Goal: Task Accomplishment & Management: Use online tool/utility

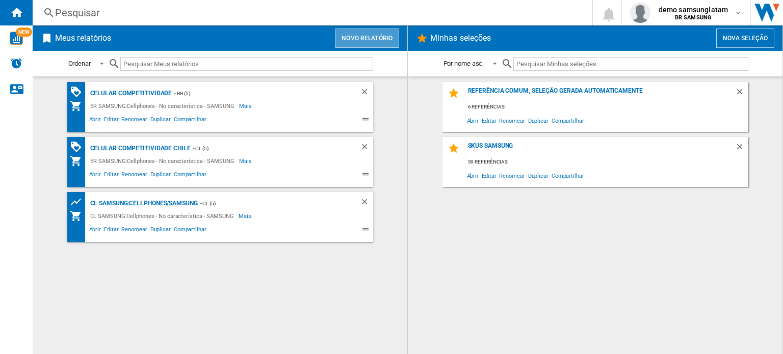
click at [357, 34] on button "Novo relatório" at bounding box center [367, 38] width 64 height 19
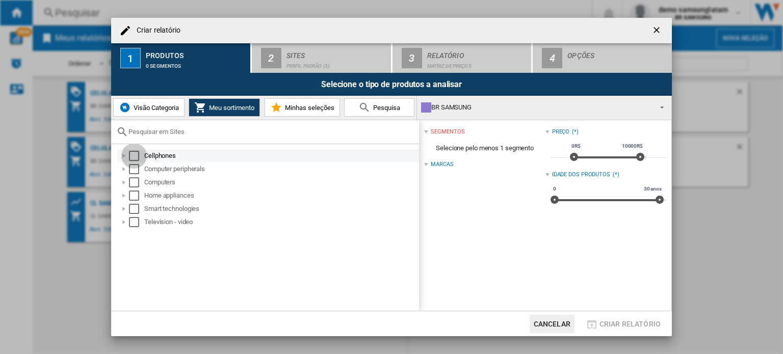
click at [137, 152] on div "Select" at bounding box center [134, 156] width 10 height 10
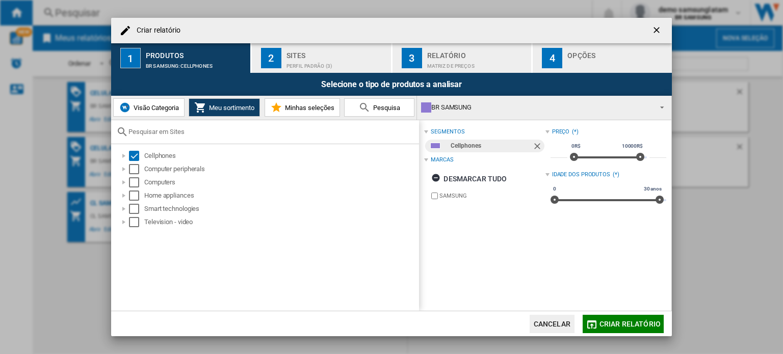
click at [308, 57] on div "Sites" at bounding box center [336, 52] width 100 height 11
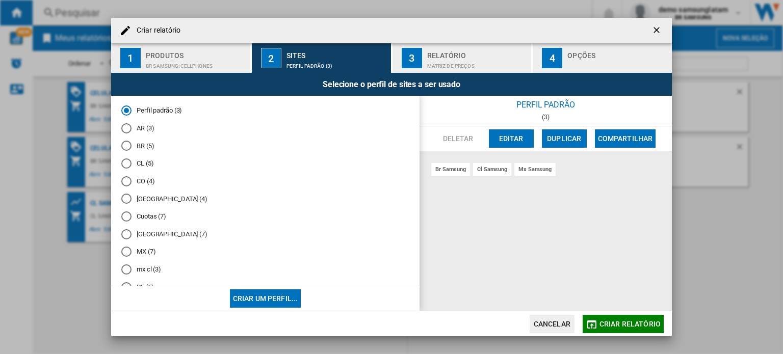
click at [143, 164] on md-radio-button "CL (5)" at bounding box center [265, 164] width 288 height 10
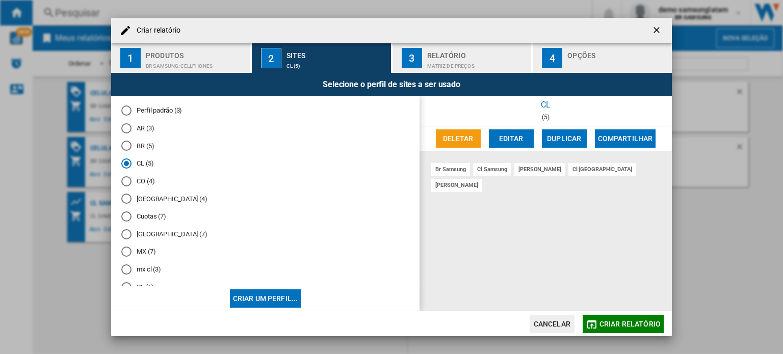
click at [644, 318] on button "Criar relatório" at bounding box center [622, 324] width 81 height 18
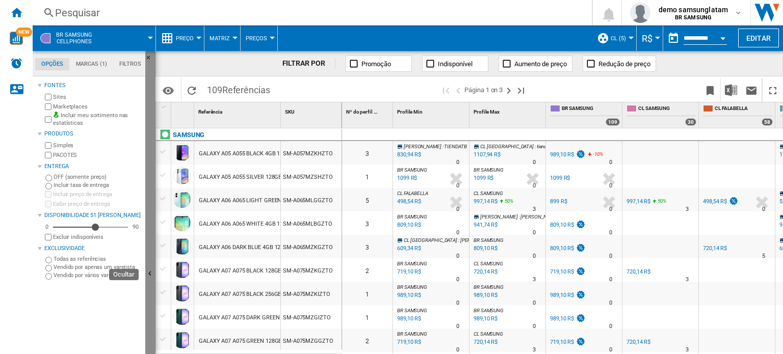
click at [149, 273] on ng-md-icon "Ocultar" at bounding box center [151, 275] width 12 height 12
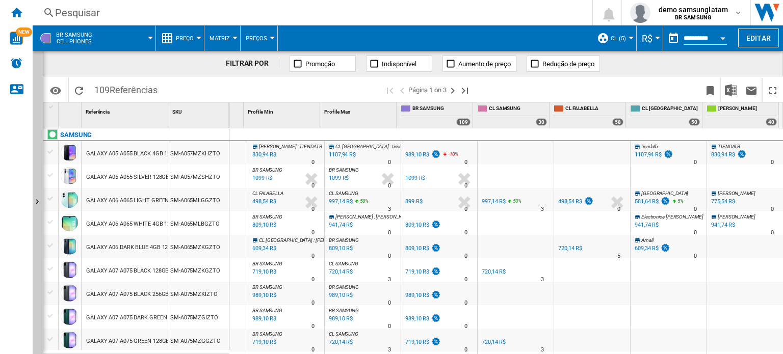
click at [408, 201] on div "899 R$" at bounding box center [413, 201] width 17 height 7
click at [416, 14] on div "Pesquisar" at bounding box center [310, 13] width 510 height 14
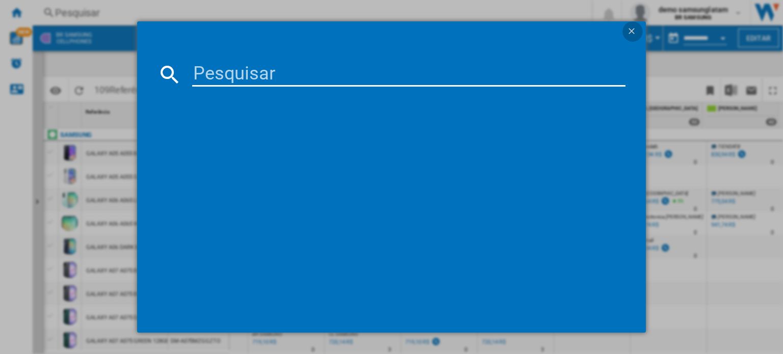
click at [632, 26] on ng-md-icon "getI18NText('BUTTONS.CLOSE_DIALOG')" at bounding box center [632, 32] width 12 height 12
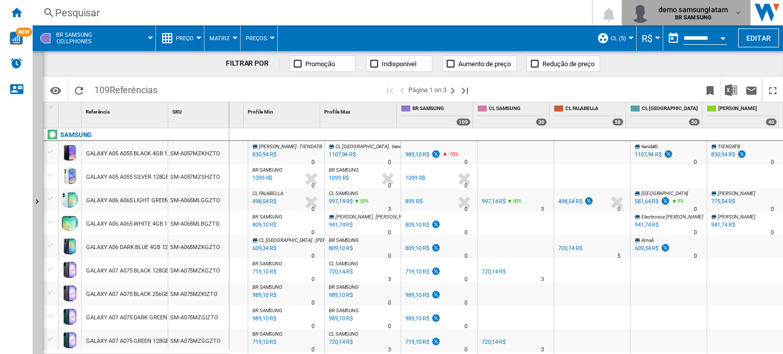
click at [724, 8] on span "demo samsunglatam" at bounding box center [692, 10] width 69 height 10
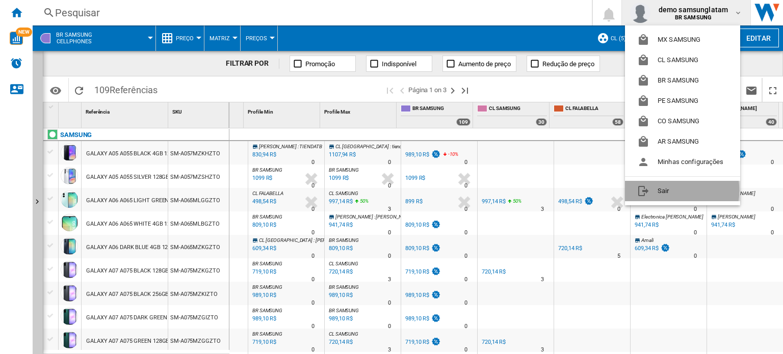
click at [669, 191] on button "Sair" at bounding box center [682, 191] width 115 height 20
